Goal: Navigation & Orientation: Find specific page/section

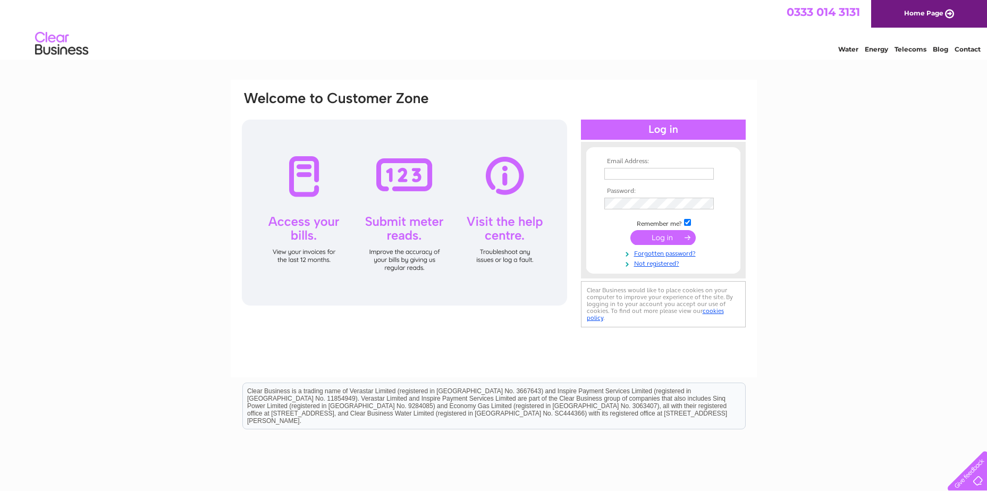
type input "[EMAIL_ADDRESS][DOMAIN_NAME]"
click at [662, 239] on input "submit" at bounding box center [663, 237] width 65 height 15
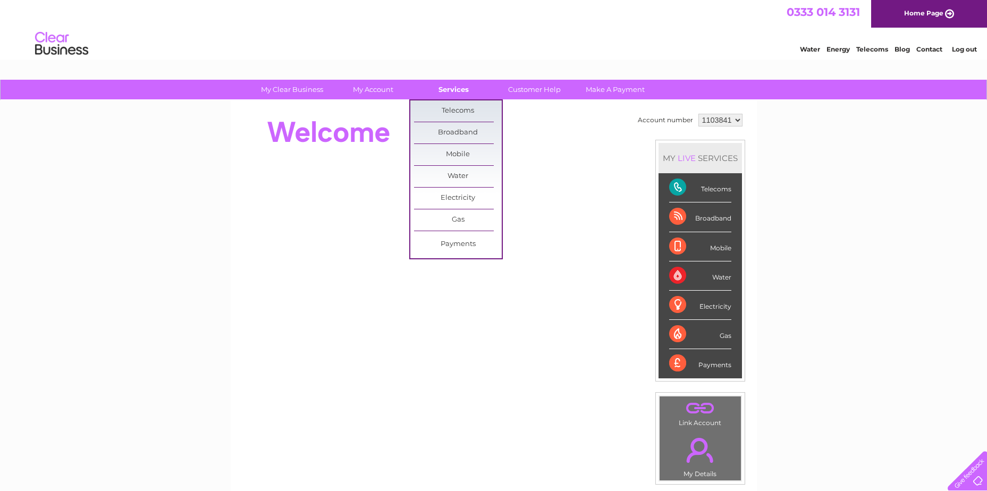
click at [462, 87] on link "Services" at bounding box center [454, 90] width 88 height 20
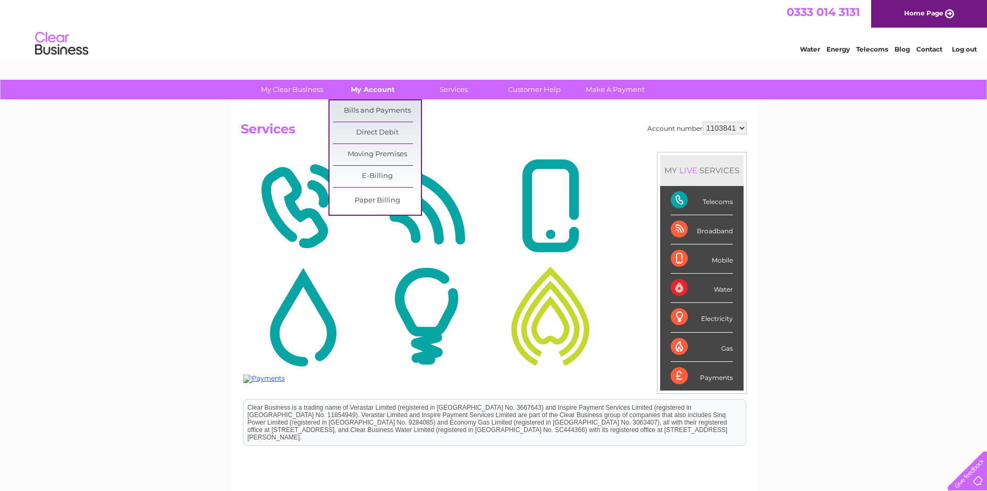
click at [373, 93] on link "My Account" at bounding box center [373, 90] width 88 height 20
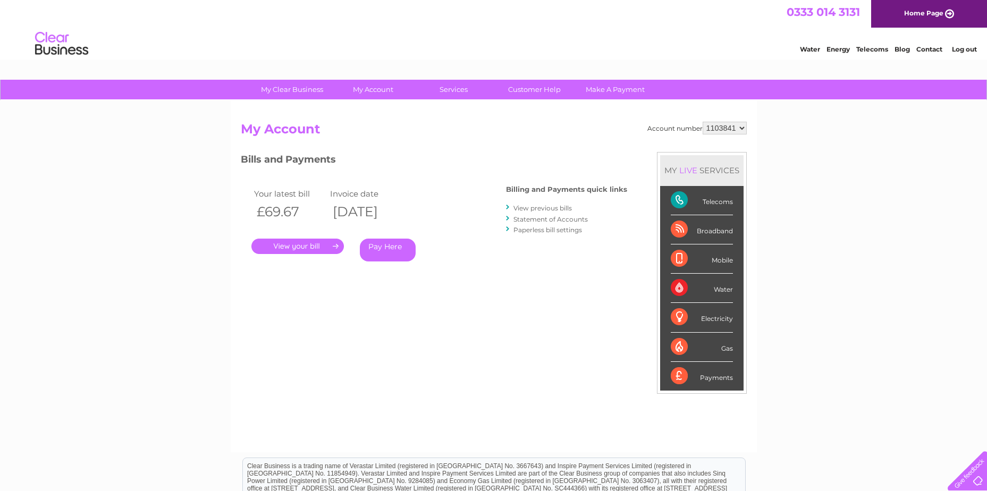
click at [559, 118] on div "Account number 1103841 My Account MY LIVE SERVICES Telecoms Broadband Mobile Wa…" at bounding box center [494, 276] width 526 height 352
